Goal: Complete application form

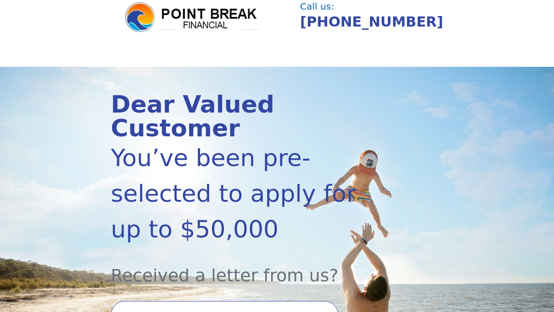
scroll to position [64, 0]
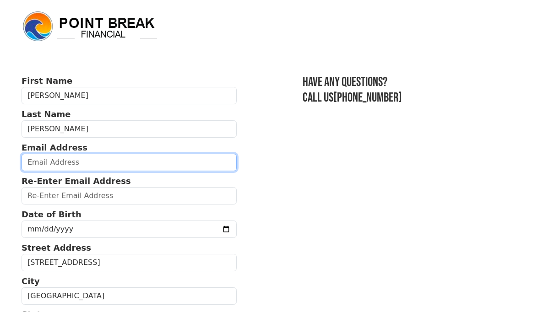
click at [122, 165] on input "email" at bounding box center [129, 162] width 215 height 17
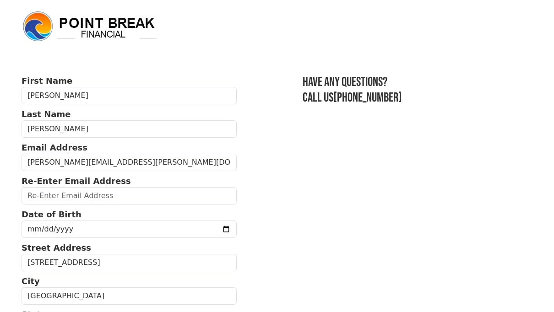
type input "larry.stidman@icloud.com"
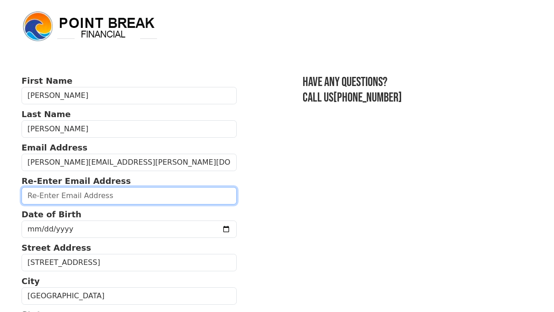
click at [114, 193] on input "email" at bounding box center [129, 195] width 215 height 17
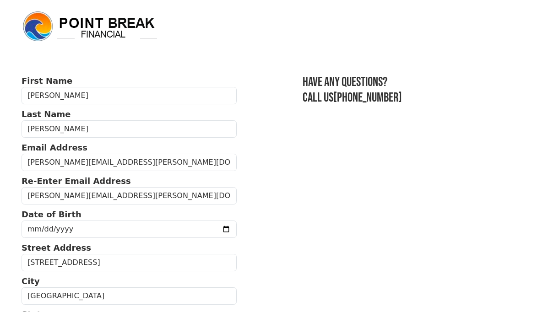
type input "larry.stidman@icloud.com"
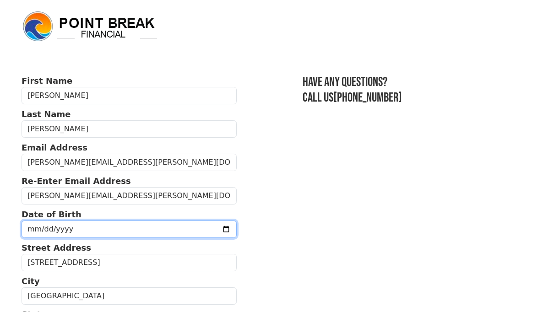
click at [67, 234] on input "date" at bounding box center [129, 229] width 215 height 17
type input "1971-10-10"
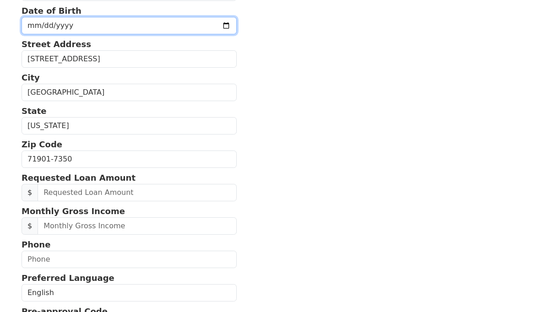
scroll to position [206, 0]
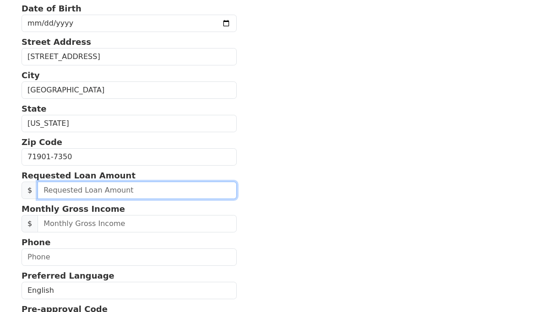
click at [134, 190] on input "text" at bounding box center [137, 190] width 199 height 17
type input "4.00"
type input "30,000.00"
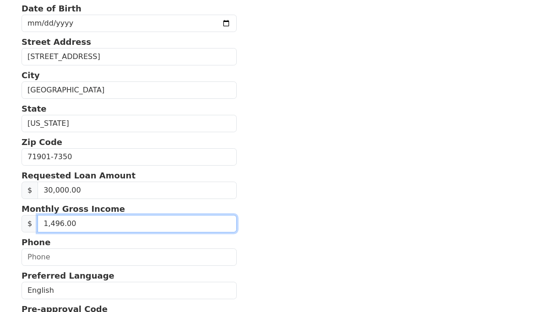
type input "14,962.00"
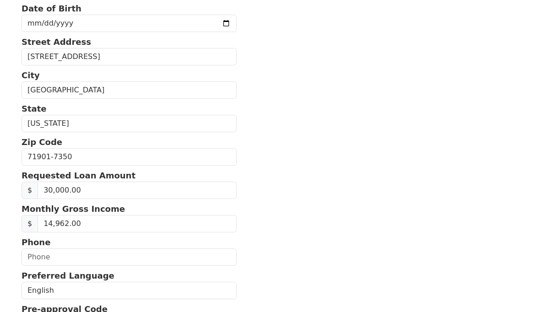
type input "(501) 617-0360"
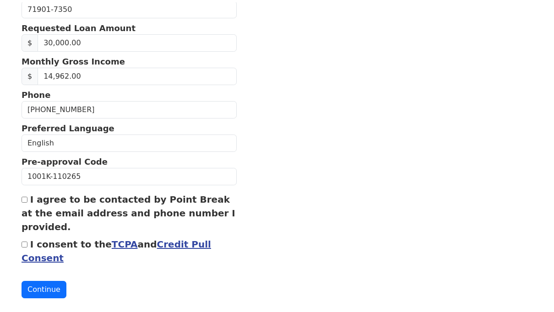
scroll to position [355, 0]
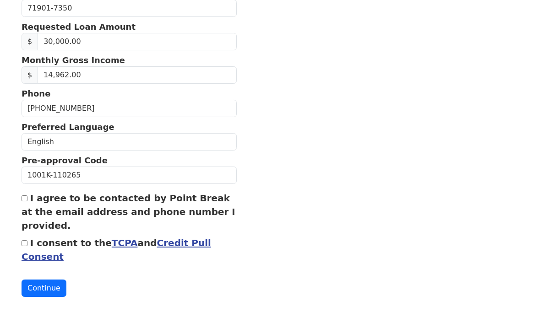
click at [27, 199] on input "I agree to be contacted by Point Break at the email address and phone number I …" at bounding box center [25, 198] width 6 height 6
checkbox input "true"
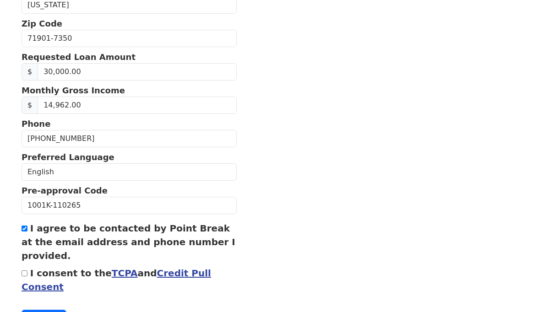
click at [27, 273] on input "I consent to the TCPA and Credit Pull Consent" at bounding box center [25, 273] width 6 height 6
checkbox input "true"
click at [47, 312] on button "Continue" at bounding box center [44, 318] width 45 height 17
